Goal: Transaction & Acquisition: Purchase product/service

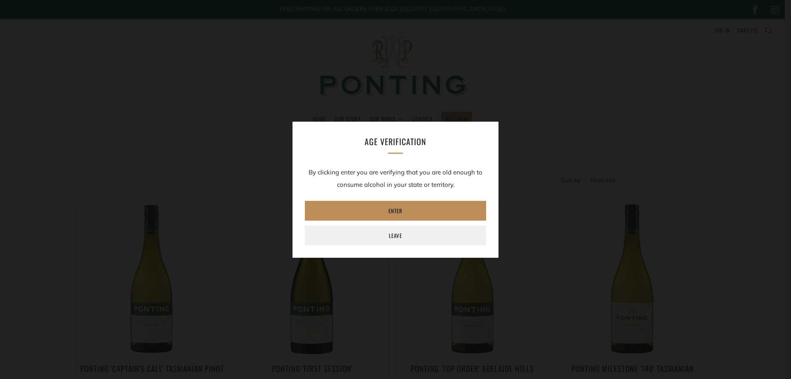
click at [434, 204] on link "Enter" at bounding box center [395, 211] width 181 height 20
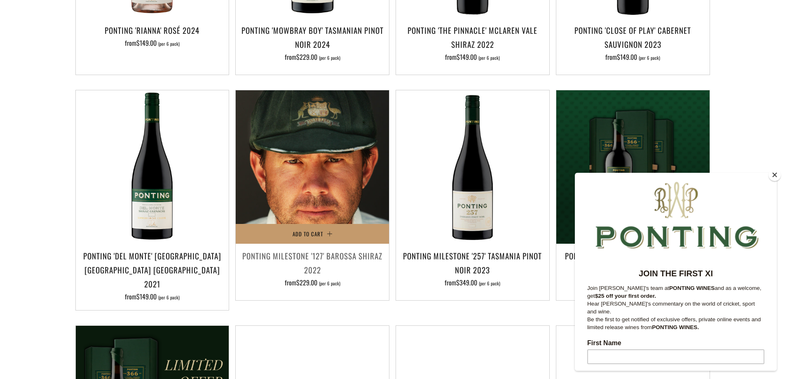
scroll to position [577, 0]
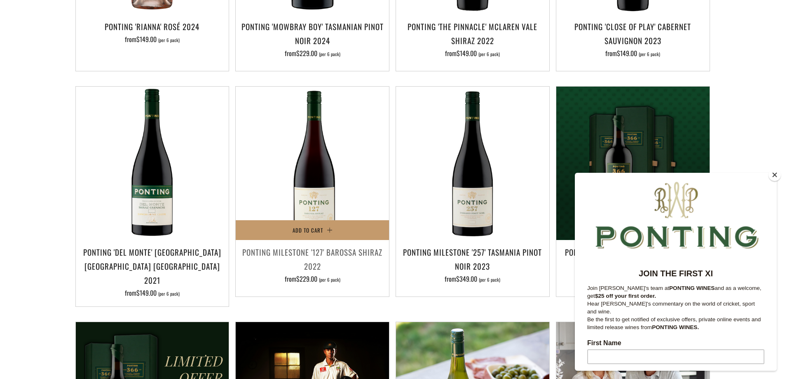
click at [329, 245] on h3 "Ponting Milestone '127' Barossa Shiraz 2022" at bounding box center [312, 259] width 145 height 28
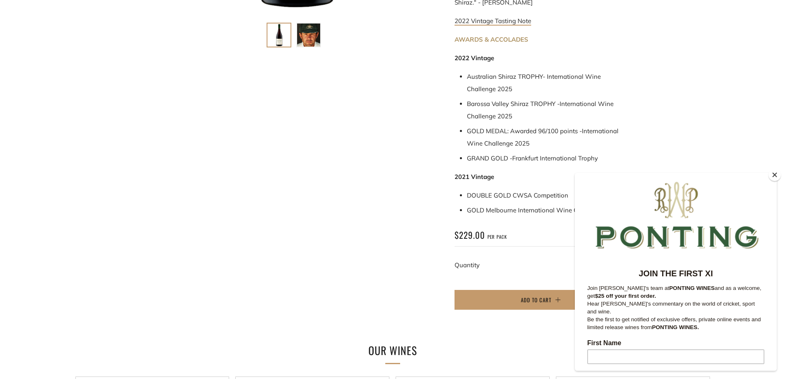
scroll to position [412, 0]
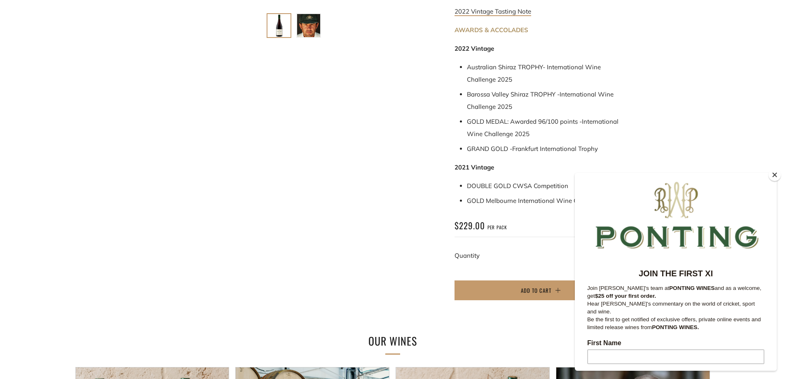
click at [777, 174] on button "Close" at bounding box center [775, 175] width 12 height 12
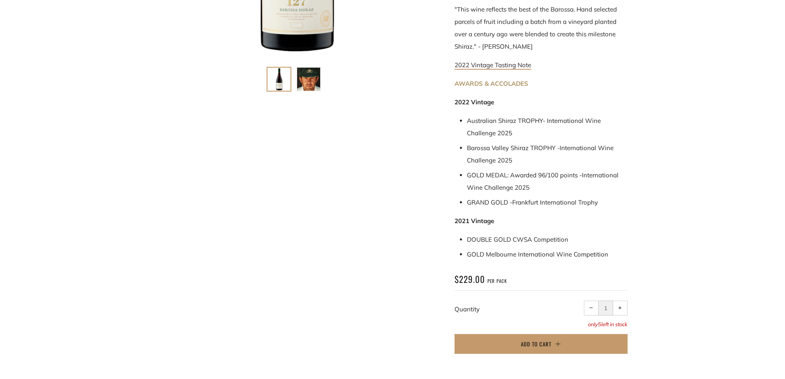
scroll to position [124, 0]
